Goal: Task Accomplishment & Management: Complete application form

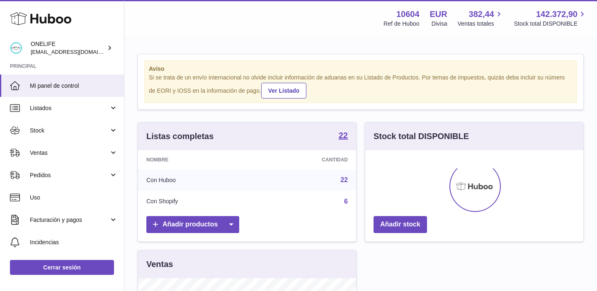
scroll to position [129, 218]
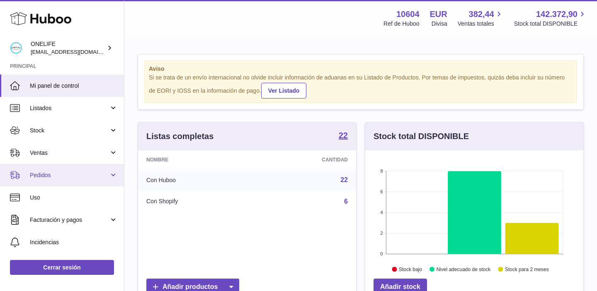
click at [49, 175] on span "Pedidos" at bounding box center [69, 176] width 79 height 8
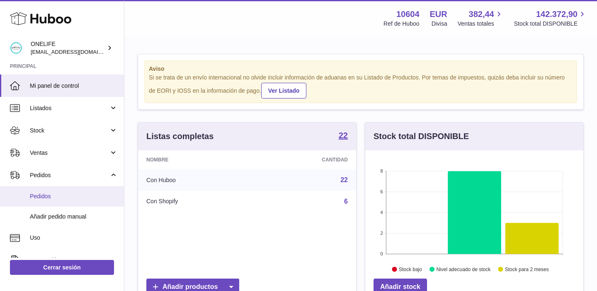
click at [49, 196] on span "Pedidos" at bounding box center [74, 197] width 88 height 8
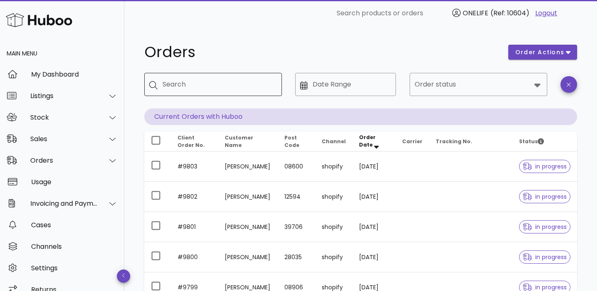
click at [192, 87] on input "Search" at bounding box center [218, 84] width 113 height 13
type input "****"
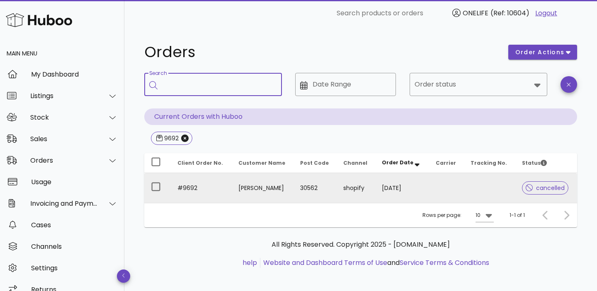
click at [237, 192] on td "María Victoria Ayala Torregrosa" at bounding box center [263, 188] width 62 height 30
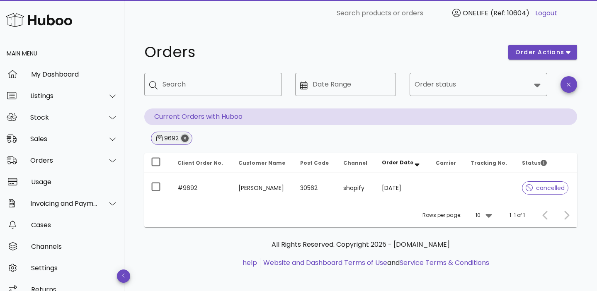
click at [182, 137] on icon "Close" at bounding box center [184, 138] width 7 height 7
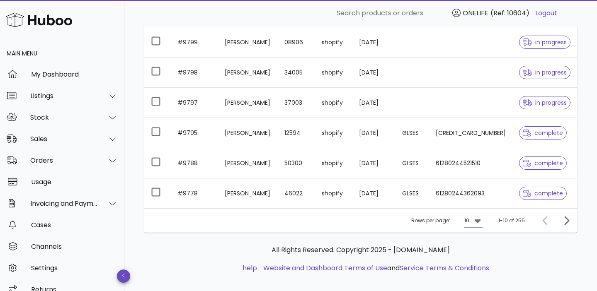
scroll to position [254, 0]
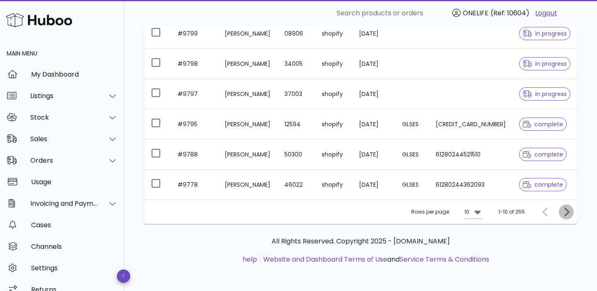
click at [569, 215] on icon "Next page" at bounding box center [566, 212] width 10 height 10
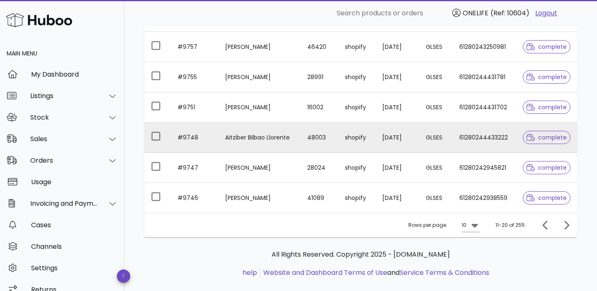
scroll to position [254, 0]
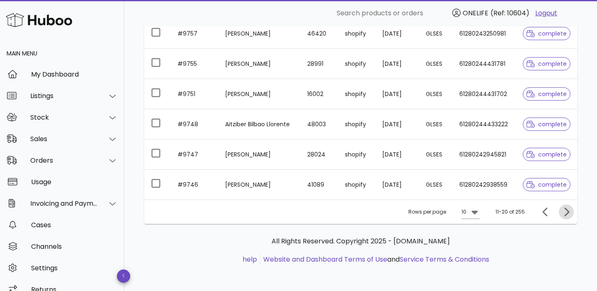
click at [562, 208] on icon "Next page" at bounding box center [566, 212] width 10 height 10
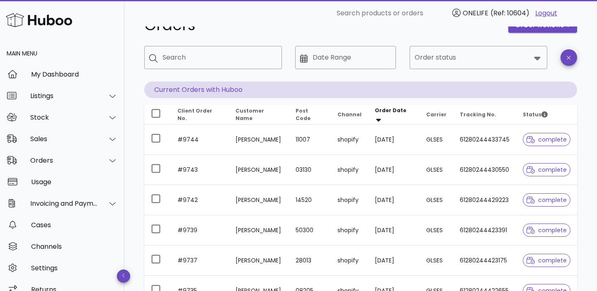
scroll to position [254, 0]
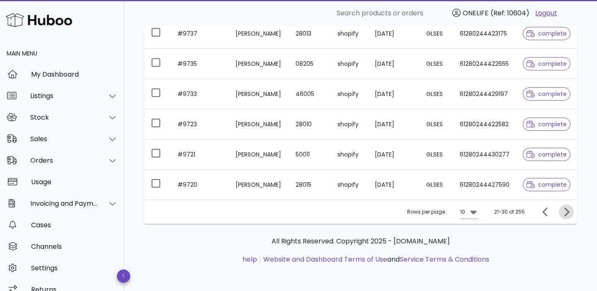
click at [567, 217] on button "Next page" at bounding box center [566, 212] width 15 height 15
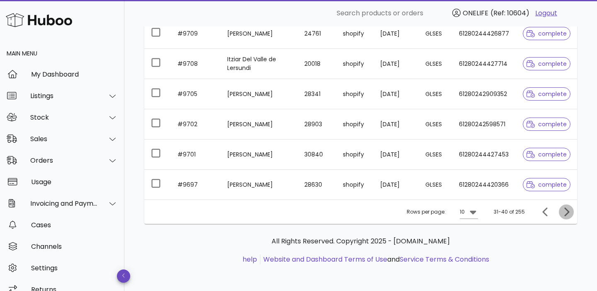
click at [570, 215] on icon "Next page" at bounding box center [566, 212] width 10 height 10
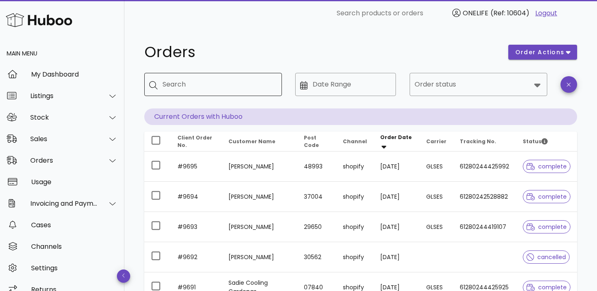
click at [241, 78] on input "Search" at bounding box center [218, 84] width 113 height 13
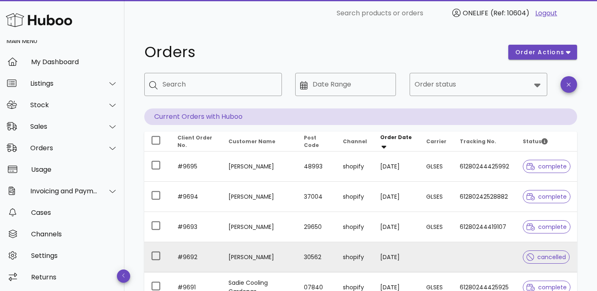
click at [212, 251] on td "#9692" at bounding box center [196, 257] width 51 height 30
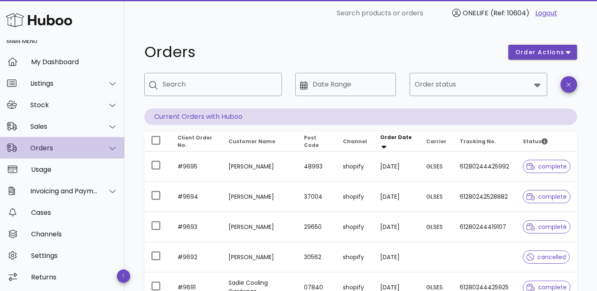
click at [56, 150] on div "Orders" at bounding box center [64, 148] width 68 height 8
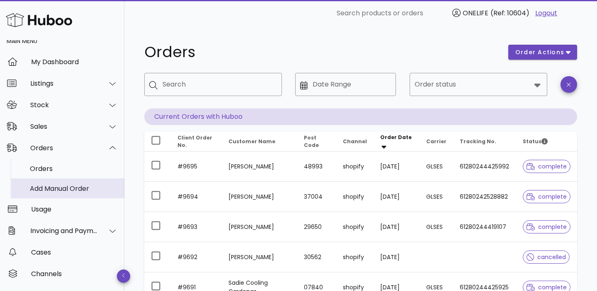
click at [51, 198] on link "Add Manual Order" at bounding box center [62, 189] width 124 height 20
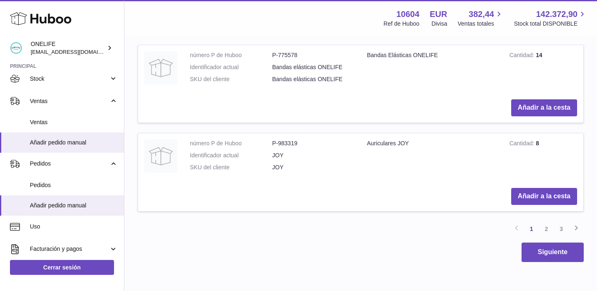
scroll to position [1005, 0]
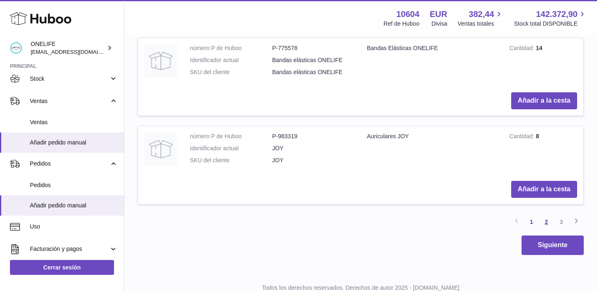
click at [546, 222] on link "2" at bounding box center [546, 222] width 15 height 15
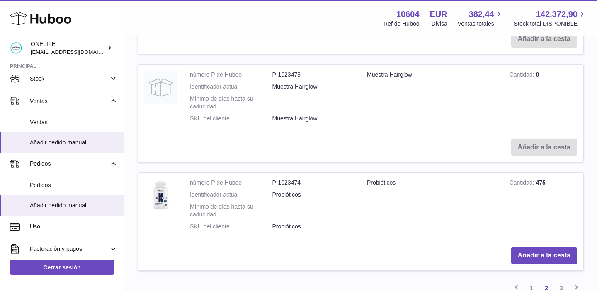
scroll to position [1031, 0]
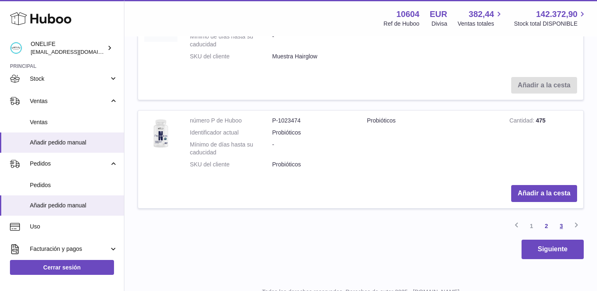
click at [559, 219] on link "3" at bounding box center [561, 226] width 15 height 15
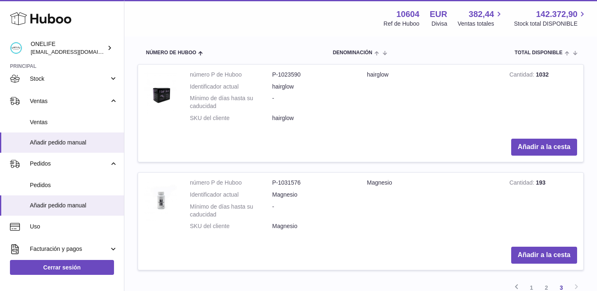
scroll to position [219, 0]
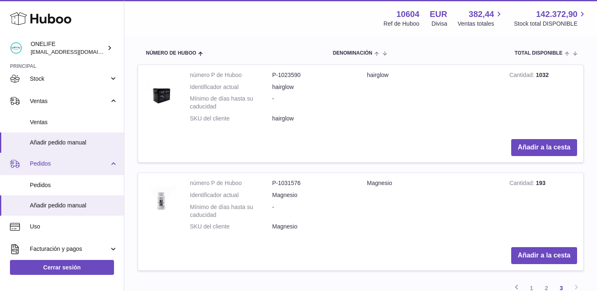
click at [51, 167] on span "Pedidos" at bounding box center [69, 164] width 79 height 8
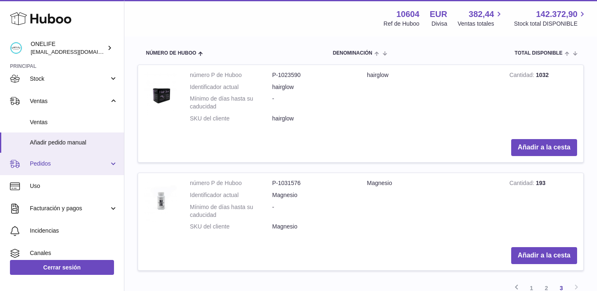
click at [51, 167] on span "Pedidos" at bounding box center [69, 164] width 79 height 8
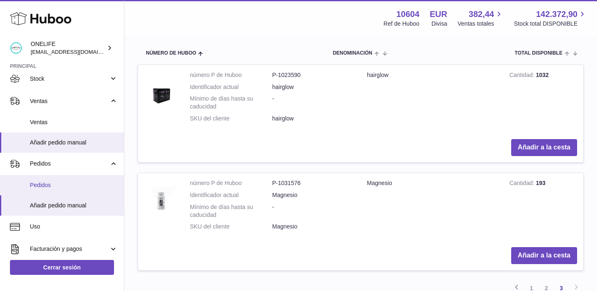
click at [49, 180] on link "Pedidos" at bounding box center [62, 185] width 124 height 20
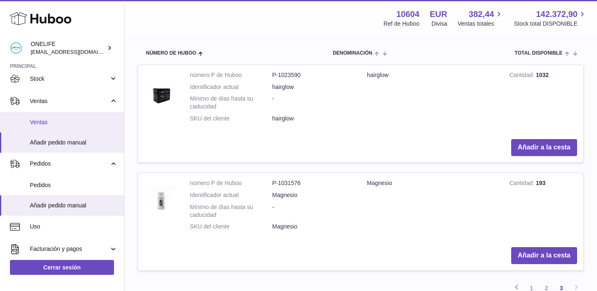
click at [40, 126] on link "Ventas" at bounding box center [62, 122] width 124 height 20
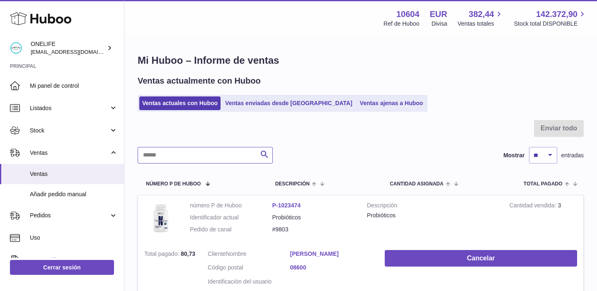
click at [233, 159] on input "text" at bounding box center [205, 155] width 135 height 17
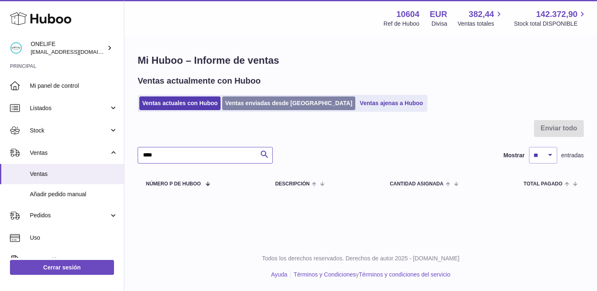
type input "****"
click at [255, 106] on link "Ventas enviadas desde [GEOGRAPHIC_DATA]" at bounding box center [288, 104] width 133 height 14
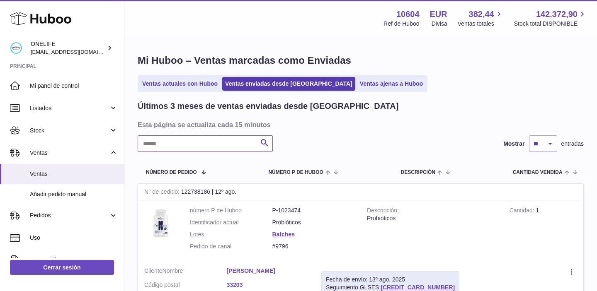
click at [235, 143] on input "text" at bounding box center [205, 143] width 135 height 17
type input "****"
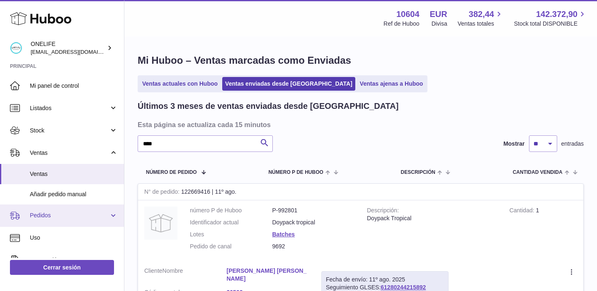
click at [42, 214] on span "Pedidos" at bounding box center [69, 216] width 79 height 8
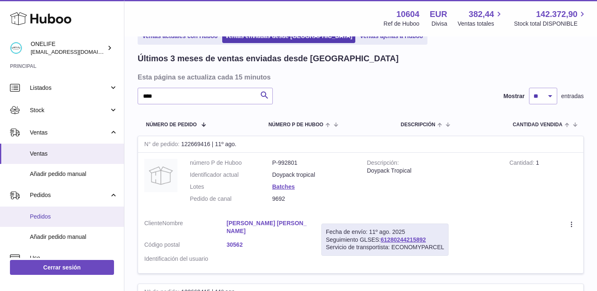
scroll to position [22, 0]
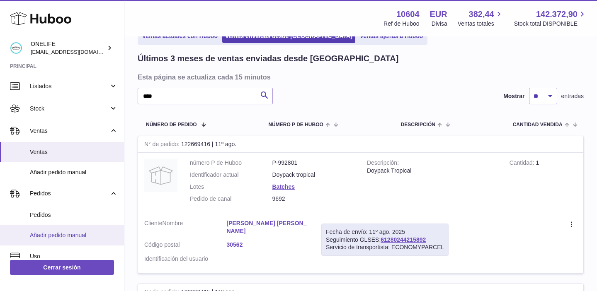
click at [47, 234] on span "Añadir pedido manual" at bounding box center [74, 236] width 88 height 8
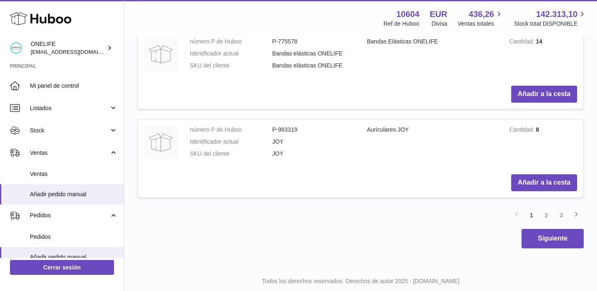
scroll to position [1034, 0]
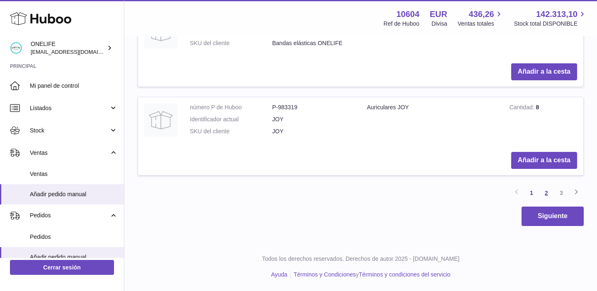
click at [545, 198] on link "2" at bounding box center [546, 193] width 15 height 15
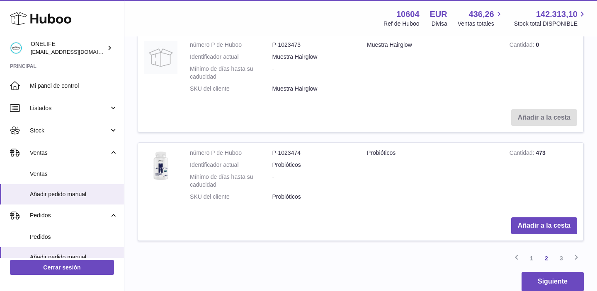
scroll to position [1060, 0]
click at [562, 250] on link "3" at bounding box center [561, 257] width 15 height 15
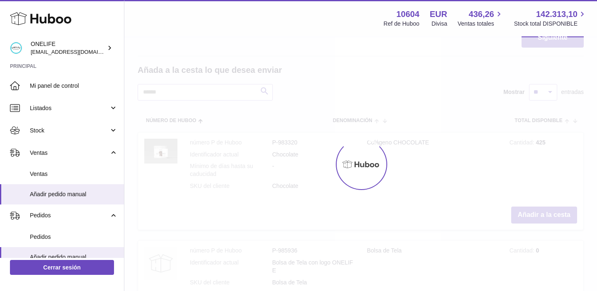
scroll to position [37, 0]
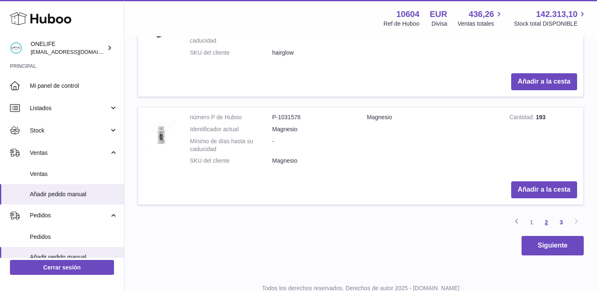
click at [547, 225] on link "2" at bounding box center [546, 222] width 15 height 15
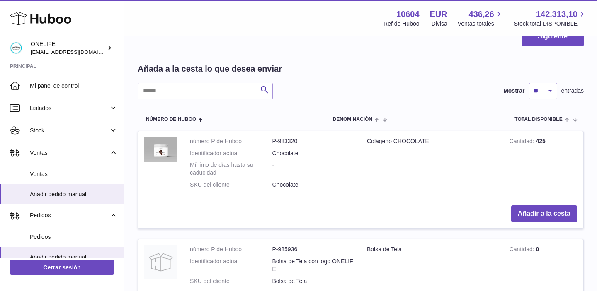
scroll to position [154, 0]
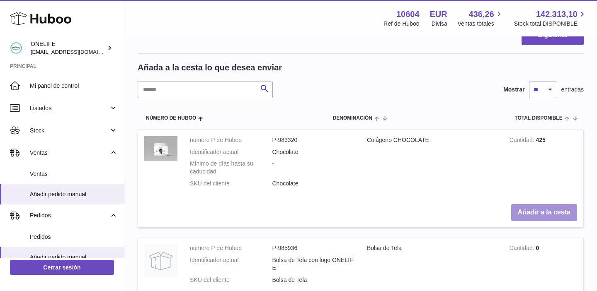
click at [548, 219] on button "Añadir a la cesta" at bounding box center [544, 212] width 66 height 17
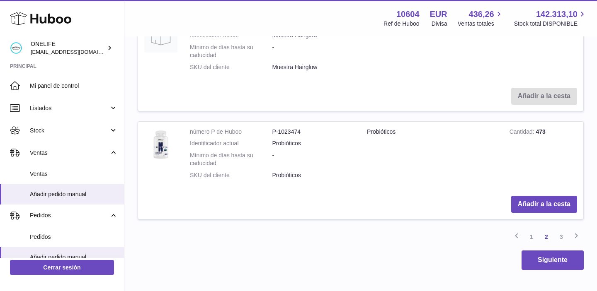
scroll to position [1226, 0]
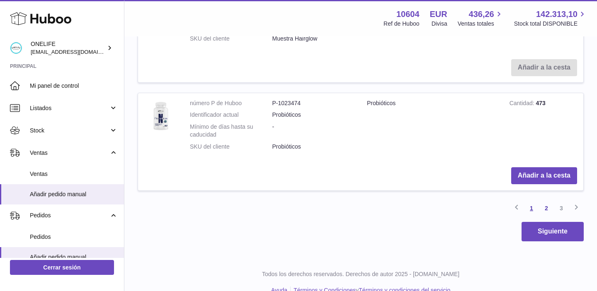
click at [535, 201] on link "1" at bounding box center [531, 208] width 15 height 15
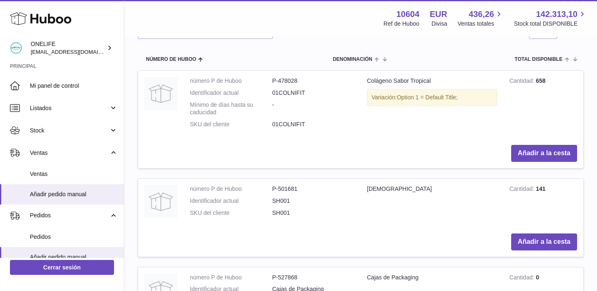
scroll to position [330, 0]
click at [542, 239] on button "Añadir a la cesta" at bounding box center [544, 241] width 66 height 17
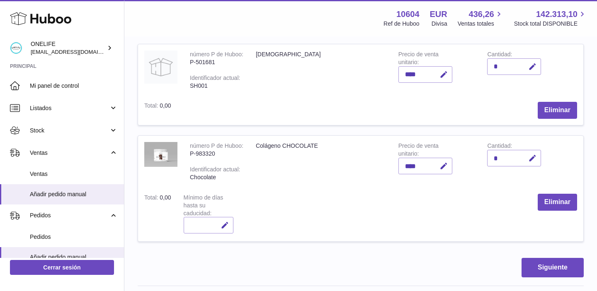
scroll to position [133, 0]
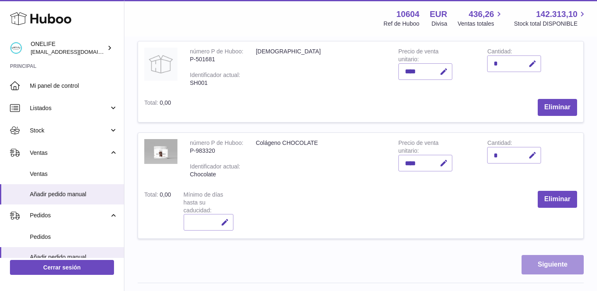
click at [549, 259] on button "Siguiente" at bounding box center [552, 264] width 62 height 19
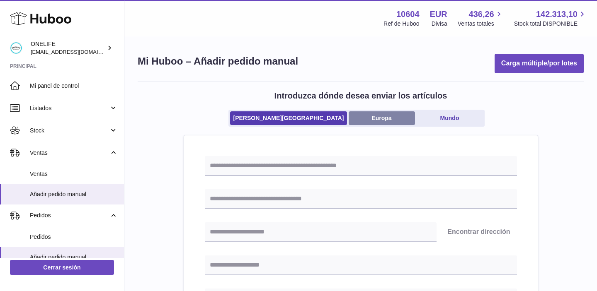
click at [350, 115] on link "Europa" at bounding box center [381, 118] width 66 height 14
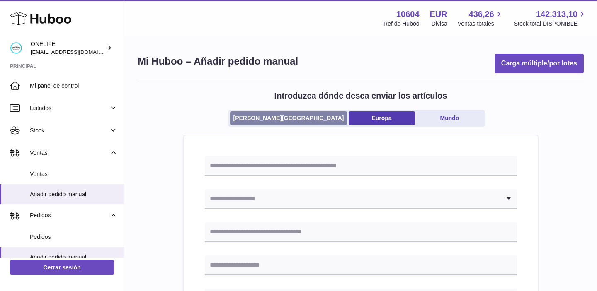
click at [293, 113] on link "Reino Unido" at bounding box center [288, 118] width 116 height 14
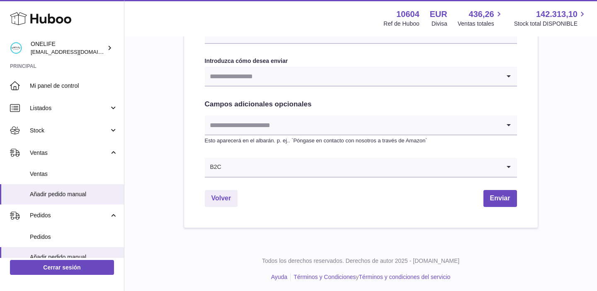
scroll to position [433, 0]
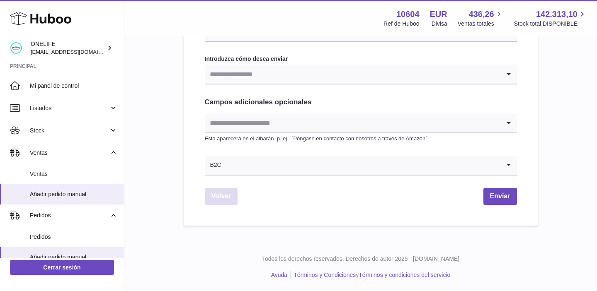
click at [213, 199] on link "Volver" at bounding box center [221, 196] width 33 height 17
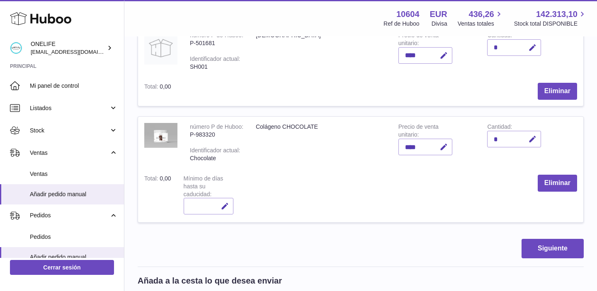
scroll to position [148, 0]
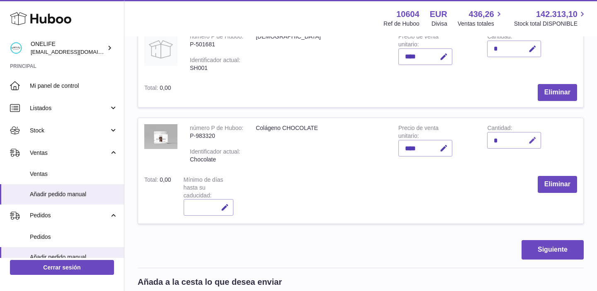
click at [529, 143] on icon "button" at bounding box center [532, 140] width 9 height 9
click at [500, 140] on input "*" at bounding box center [514, 140] width 54 height 17
click at [495, 160] on td "Cantidad *" at bounding box center [525, 143] width 89 height 51
click at [498, 143] on input "*" at bounding box center [514, 140] width 54 height 17
click at [496, 148] on input "*" at bounding box center [514, 140] width 54 height 17
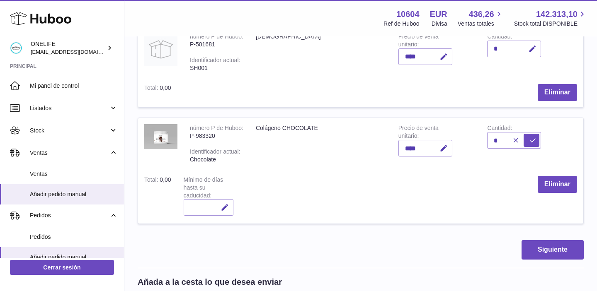
click at [496, 157] on td "Cantidad *" at bounding box center [525, 143] width 89 height 51
